Goal: Information Seeking & Learning: Understand process/instructions

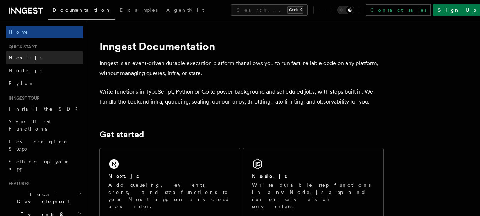
click at [27, 63] on link "Next.js" at bounding box center [45, 57] width 78 height 13
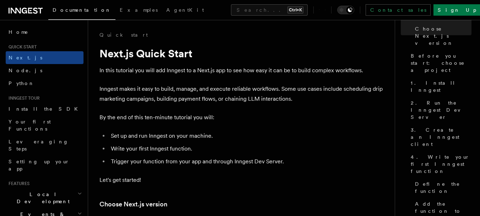
scroll to position [59, 0]
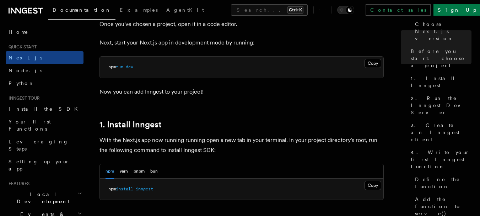
scroll to position [318, 0]
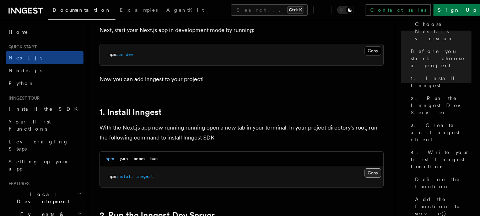
click at [372, 176] on button "Copy Copied" at bounding box center [373, 172] width 17 height 9
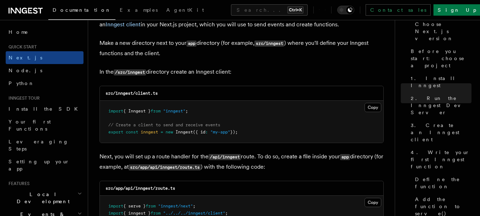
scroll to position [887, 0]
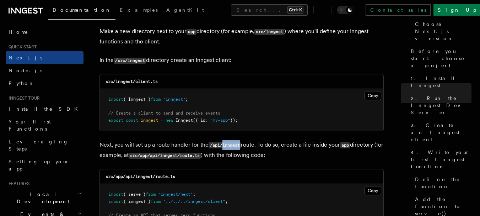
drag, startPoint x: 224, startPoint y: 144, endPoint x: 241, endPoint y: 147, distance: 17.3
click at [241, 147] on code "/api/inngest" at bounding box center [225, 145] width 32 height 6
copy code "inngest"
click at [256, 146] on p "Next, you will set up a route handler for the /api/inngest route. To do so, cre…" at bounding box center [242, 150] width 285 height 21
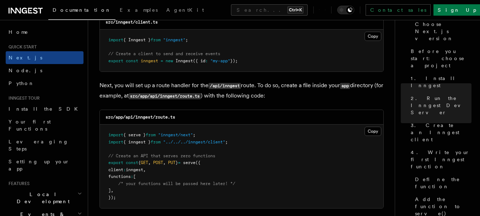
scroll to position [934, 0]
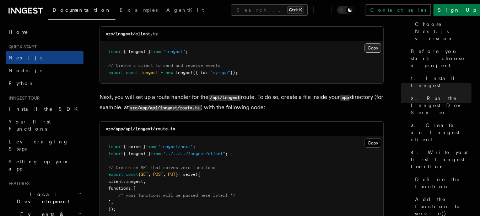
click at [376, 48] on button "Copy Copied" at bounding box center [373, 47] width 17 height 9
